Goal: Task Accomplishment & Management: Use online tool/utility

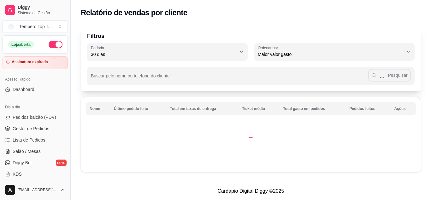
select select "30"
select select "HIGHEST_TOTAL_SPENT_WITH_ORDERS"
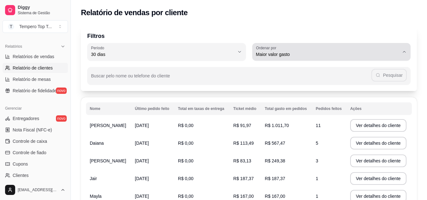
click at [401, 52] on icon "button" at bounding box center [403, 51] width 5 height 5
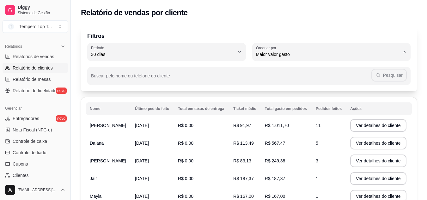
click at [352, 67] on span "Maior número de pedidos" at bounding box center [328, 69] width 136 height 6
type input "HIGHEST_ORDER_COUNT"
select select "HIGHEST_ORDER_COUNT"
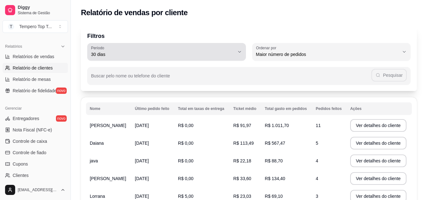
click at [238, 56] on button "Período 30 dias" at bounding box center [166, 52] width 158 height 18
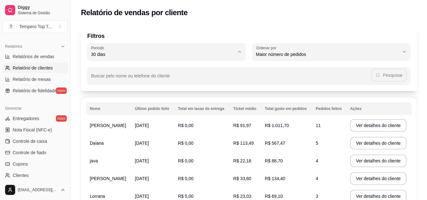
click at [282, 18] on div "Relatório de vendas por cliente" at bounding box center [249, 10] width 356 height 21
click at [41, 58] on span "Relatórios de vendas" at bounding box center [34, 56] width 42 height 6
select select "ALL"
select select "0"
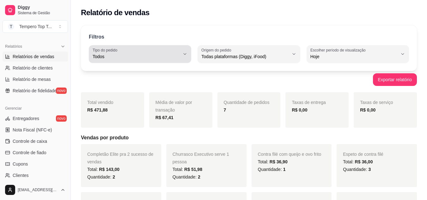
click at [186, 58] on button "Tipo do pedido Todos" at bounding box center [140, 54] width 102 height 18
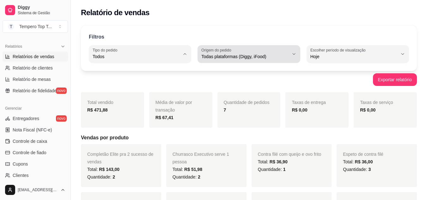
click at [260, 57] on span "Todas plataformas (Diggy, iFood)" at bounding box center [244, 56] width 87 height 6
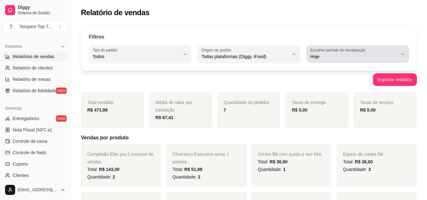
click at [348, 59] on span "Hoje" at bounding box center [353, 56] width 87 height 6
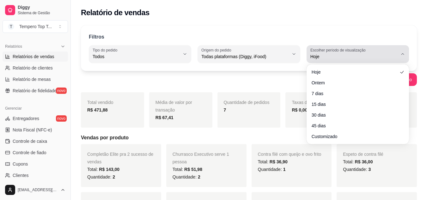
click at [350, 56] on span "Hoje" at bounding box center [353, 56] width 87 height 6
click at [348, 58] on span "Hoje" at bounding box center [353, 56] width 87 height 6
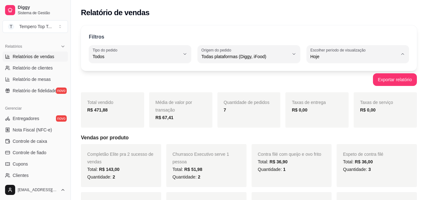
click at [331, 33] on div "Filtros ALL Tipo do pedido Todos Entrega Retirada Mesa Consumo local Tipo do pe…" at bounding box center [249, 47] width 336 height 45
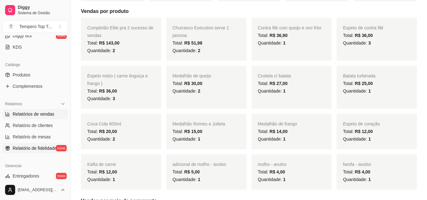
scroll to position [92, 0]
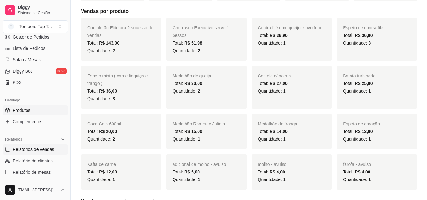
click at [31, 112] on link "Produtos" at bounding box center [35, 110] width 65 height 10
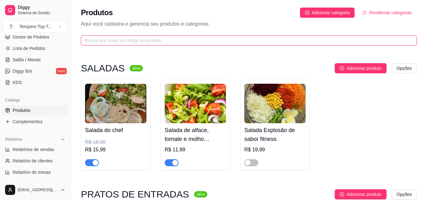
click at [199, 40] on input "text" at bounding box center [246, 40] width 323 height 7
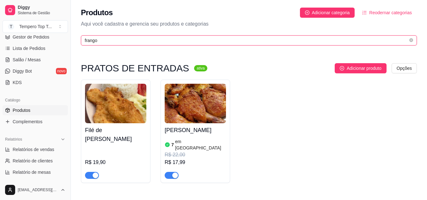
type input "frango"
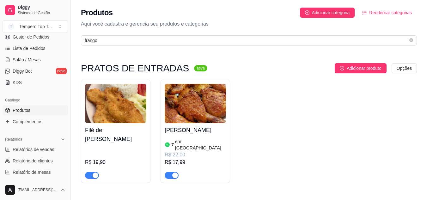
click at [171, 105] on img at bounding box center [194, 103] width 61 height 39
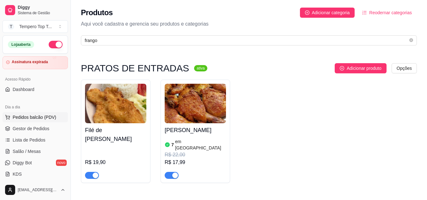
click at [35, 118] on span "Pedidos balcão (PDV)" at bounding box center [35, 117] width 44 height 6
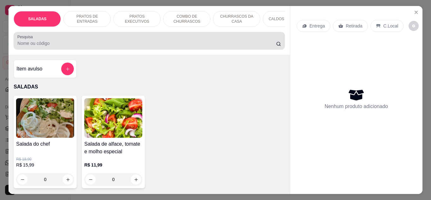
click at [104, 40] on div at bounding box center [149, 40] width 264 height 13
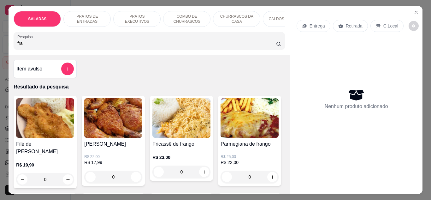
type input "fra"
click at [132, 180] on div "0" at bounding box center [113, 176] width 58 height 13
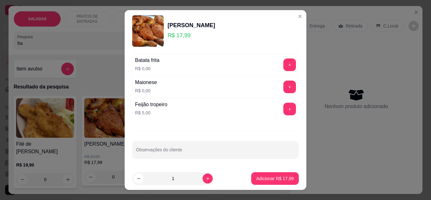
scroll to position [242, 0]
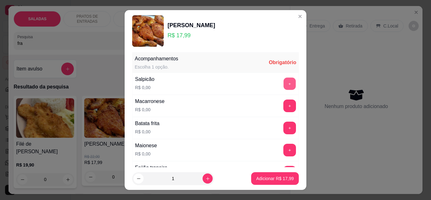
click at [284, 86] on button "+" at bounding box center [290, 83] width 12 height 12
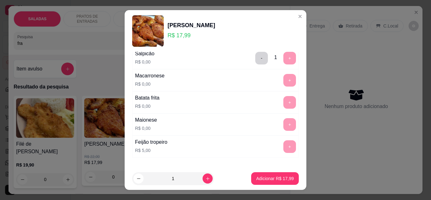
scroll to position [305, 0]
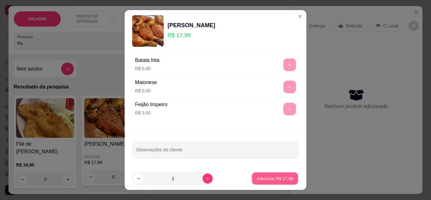
click at [266, 181] on p "Adicionar R$ 17,99" at bounding box center [275, 179] width 37 height 6
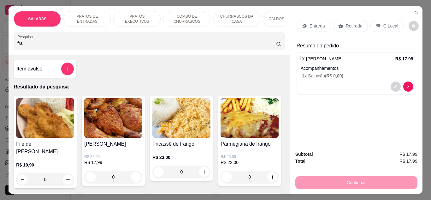
click at [346, 24] on p "Retirada" at bounding box center [354, 26] width 17 height 6
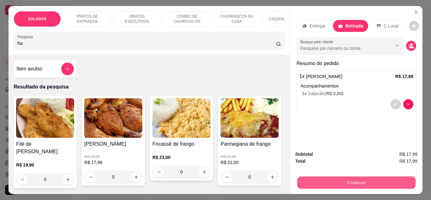
click at [356, 184] on button "Continuar" at bounding box center [356, 182] width 118 height 12
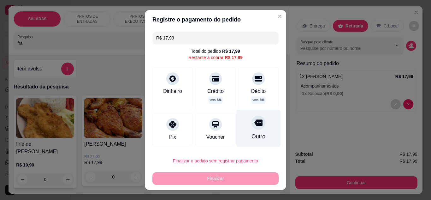
click at [237, 132] on div "Outro" at bounding box center [258, 128] width 45 height 37
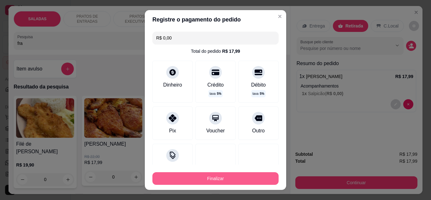
click at [229, 177] on button "Finalizar" at bounding box center [215, 178] width 126 height 13
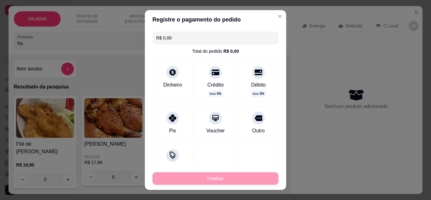
type input "-R$ 17,99"
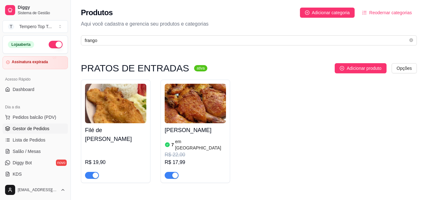
click at [38, 129] on span "Gestor de Pedidos" at bounding box center [31, 128] width 37 height 6
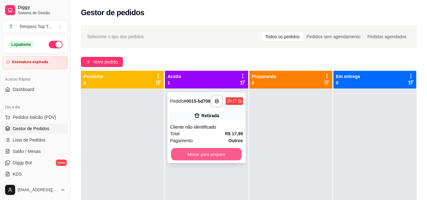
click at [226, 160] on button "Mover para preparo" at bounding box center [206, 154] width 70 height 12
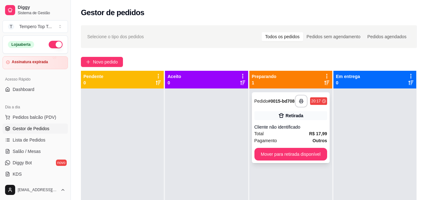
click at [279, 105] on div "Pedido # 0015-bd708" at bounding box center [274, 101] width 40 height 8
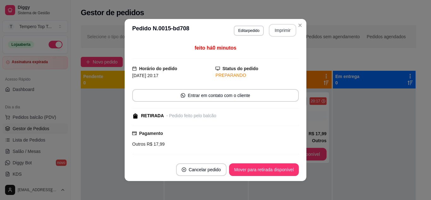
click at [284, 33] on button "Imprimir" at bounding box center [282, 30] width 27 height 13
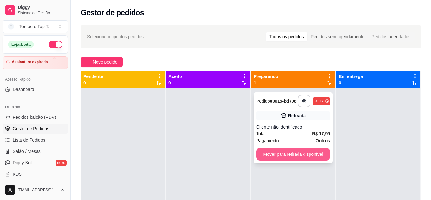
click at [263, 157] on button "Mover para retirada disponível" at bounding box center [293, 154] width 74 height 13
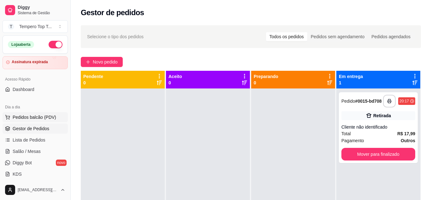
click at [41, 114] on span "Pedidos balcão (PDV)" at bounding box center [35, 117] width 44 height 6
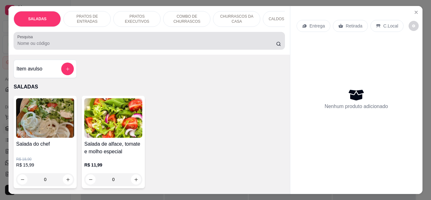
click at [99, 50] on div "Pesquisa" at bounding box center [149, 41] width 271 height 18
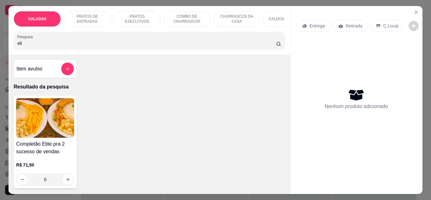
type input "eli"
click at [63, 182] on div "0" at bounding box center [45, 179] width 58 height 13
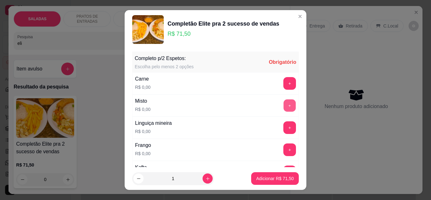
click at [284, 106] on button "+" at bounding box center [290, 105] width 12 height 12
click at [284, 106] on button "+" at bounding box center [290, 105] width 13 height 13
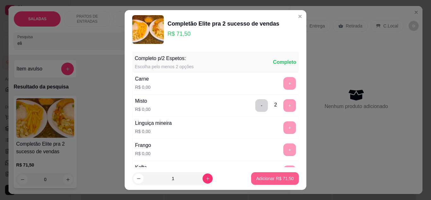
click at [277, 180] on p "Adicionar R$ 71,50" at bounding box center [275, 178] width 38 height 6
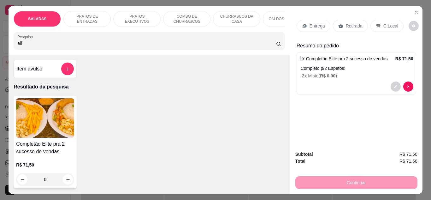
click at [385, 25] on p "C.Local" at bounding box center [391, 26] width 15 height 6
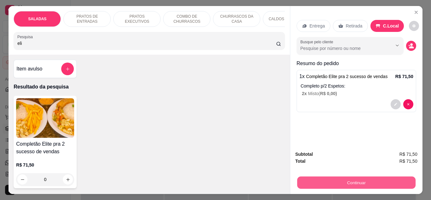
click at [363, 179] on button "Continuar" at bounding box center [356, 182] width 118 height 12
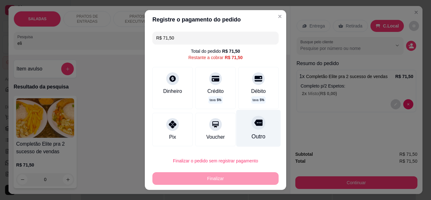
click at [254, 122] on icon at bounding box center [258, 122] width 8 height 6
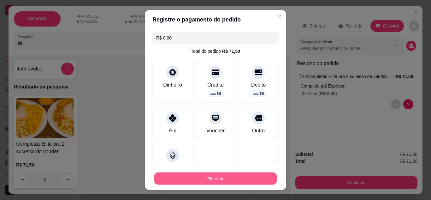
click at [248, 177] on button "Finalizar" at bounding box center [215, 178] width 123 height 12
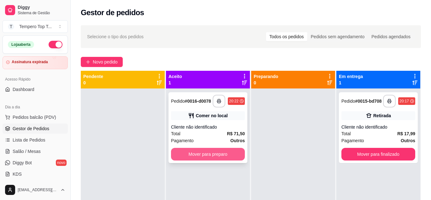
click at [225, 152] on button "Mover para preparo" at bounding box center [208, 154] width 74 height 13
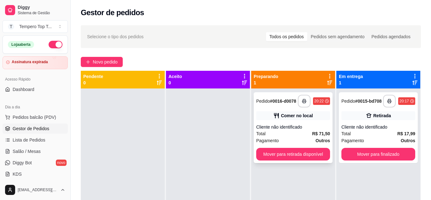
click at [296, 127] on div "Cliente não identificado" at bounding box center [293, 127] width 74 height 6
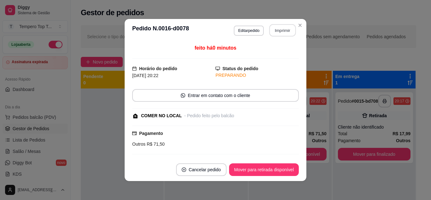
click at [288, 28] on button "Imprimir" at bounding box center [283, 30] width 27 height 12
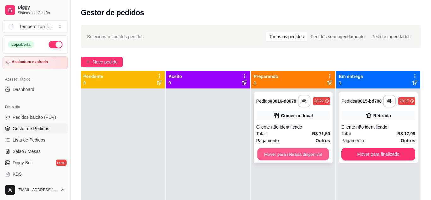
click at [303, 156] on button "Mover para retirada disponível" at bounding box center [294, 154] width 72 height 12
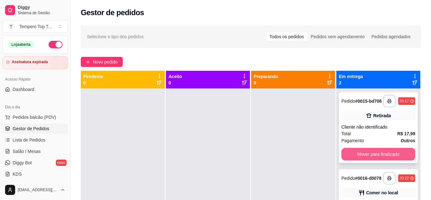
click at [376, 155] on button "Mover para finalizado" at bounding box center [379, 154] width 74 height 13
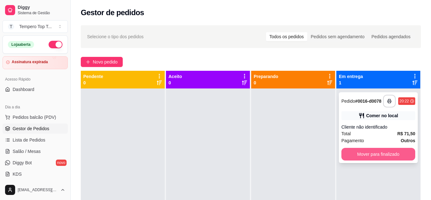
click at [370, 148] on button "Mover para finalizado" at bounding box center [379, 154] width 74 height 13
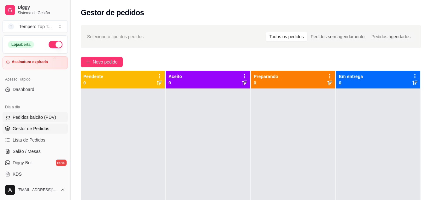
click at [38, 114] on span "Pedidos balcão (PDV)" at bounding box center [35, 117] width 44 height 6
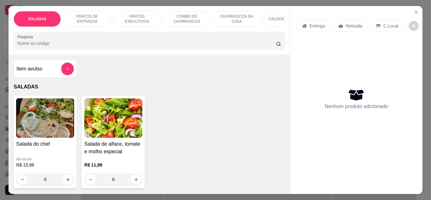
click at [417, 7] on button "Close" at bounding box center [416, 12] width 10 height 10
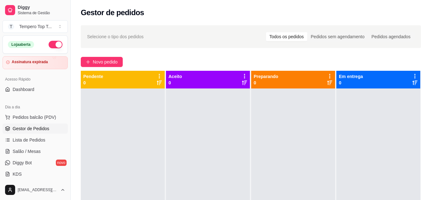
click at [34, 197] on link "Produtos" at bounding box center [35, 202] width 65 height 10
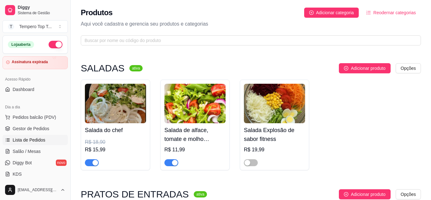
click at [31, 137] on span "Lista de Pedidos" at bounding box center [29, 140] width 33 height 6
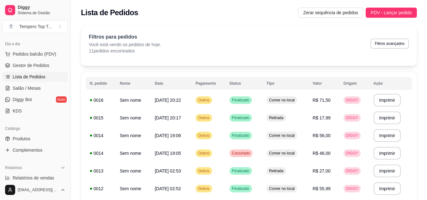
scroll to position [32, 0]
